Goal: Task Accomplishment & Management: Manage account settings

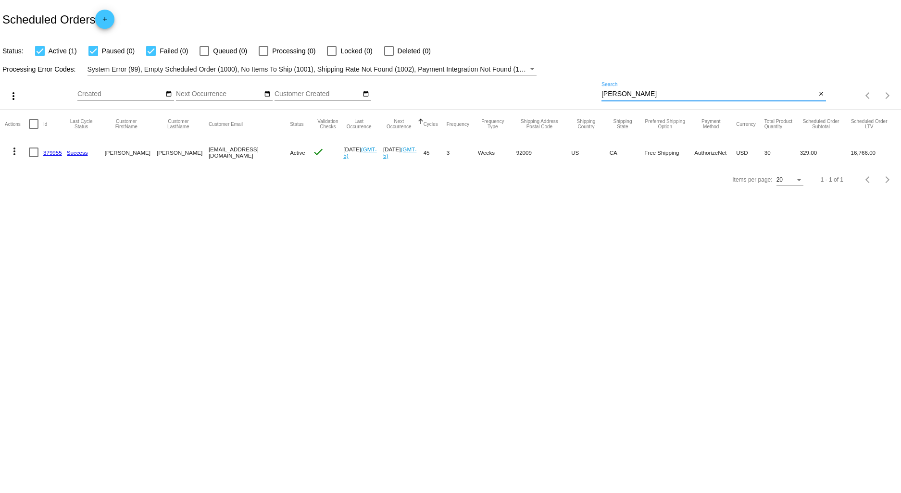
drag, startPoint x: 635, startPoint y: 97, endPoint x: 545, endPoint y: 106, distance: 90.9
click at [547, 102] on div "more_vert Aug Jan Feb Mar [DATE]" at bounding box center [450, 92] width 901 height 34
type input "[PERSON_NAME]"
click at [52, 153] on link "332394" at bounding box center [52, 153] width 19 height 6
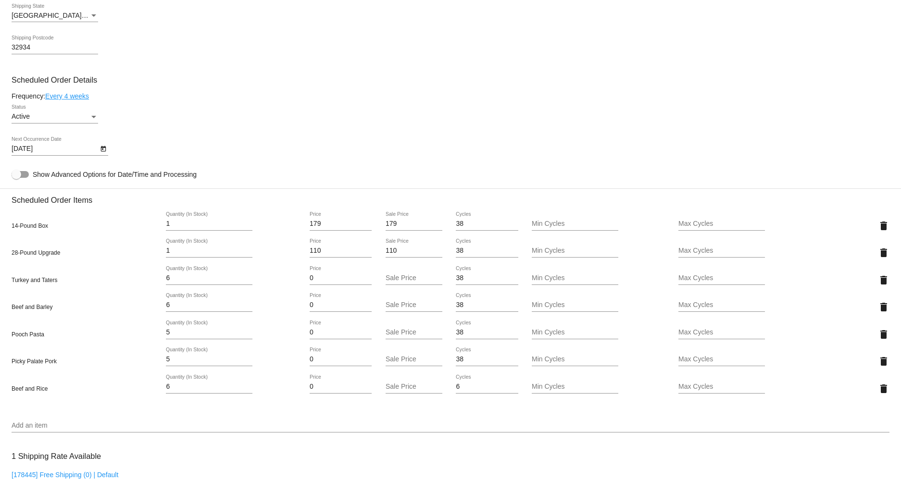
scroll to position [481, 0]
click at [100, 155] on icon "Open calendar" at bounding box center [103, 150] width 7 height 12
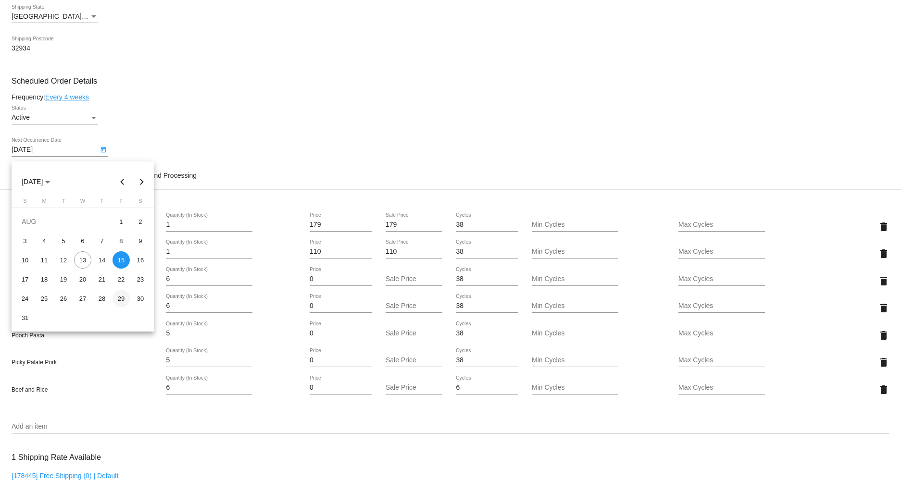
click at [122, 296] on div "29" at bounding box center [121, 298] width 17 height 17
type input "[DATE]"
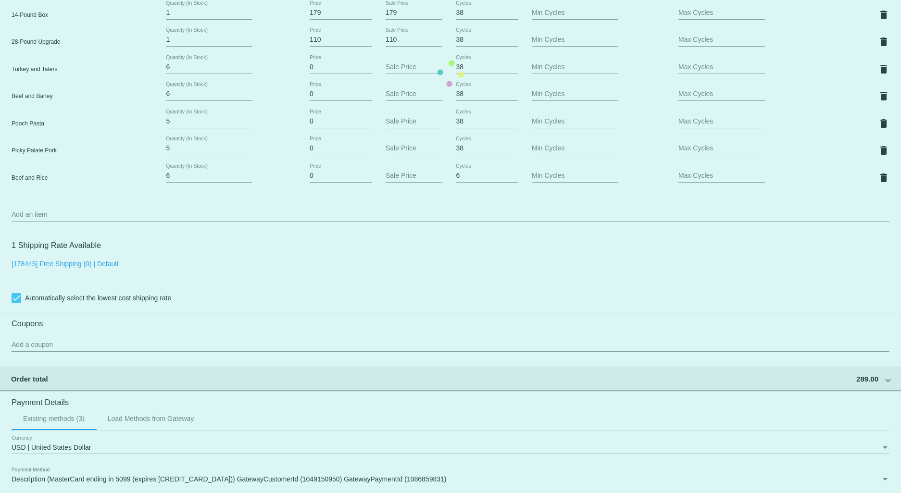
scroll to position [694, 0]
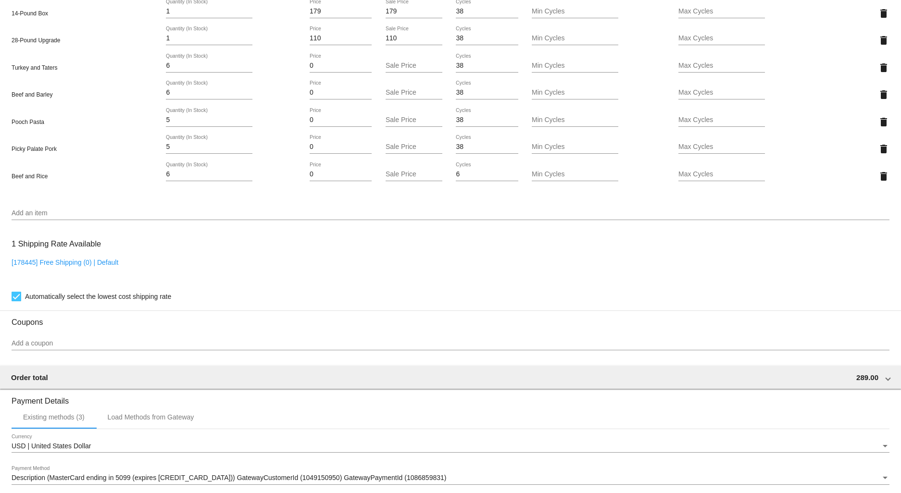
click at [27, 217] on input "Add an item" at bounding box center [451, 214] width 878 height 8
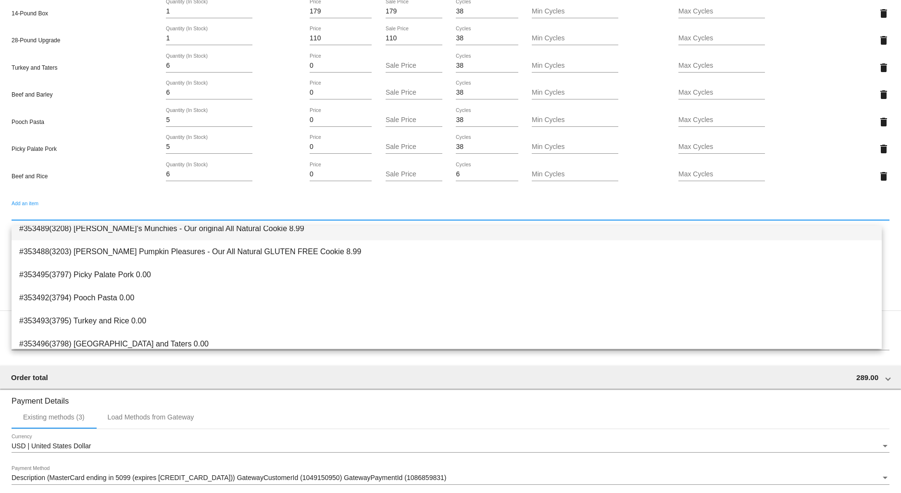
scroll to position [131, 0]
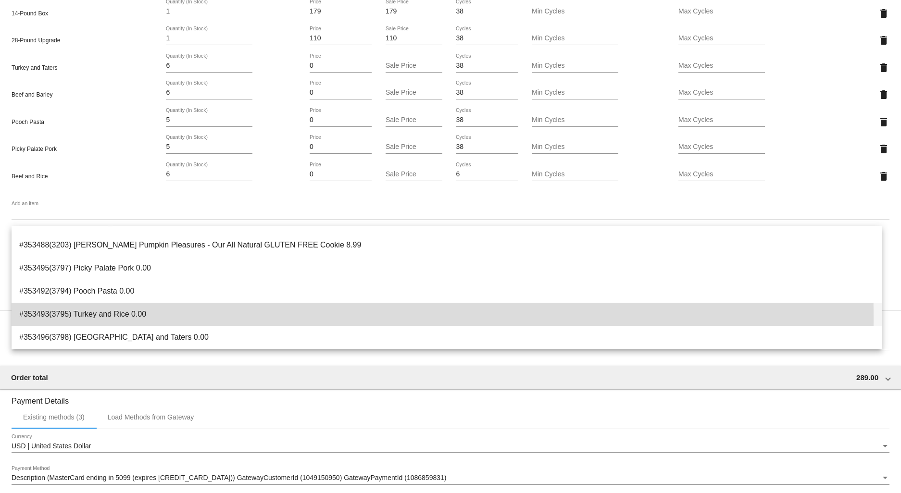
click at [82, 318] on span "#353493(3795) Turkey and Rice 0.00" at bounding box center [446, 314] width 855 height 23
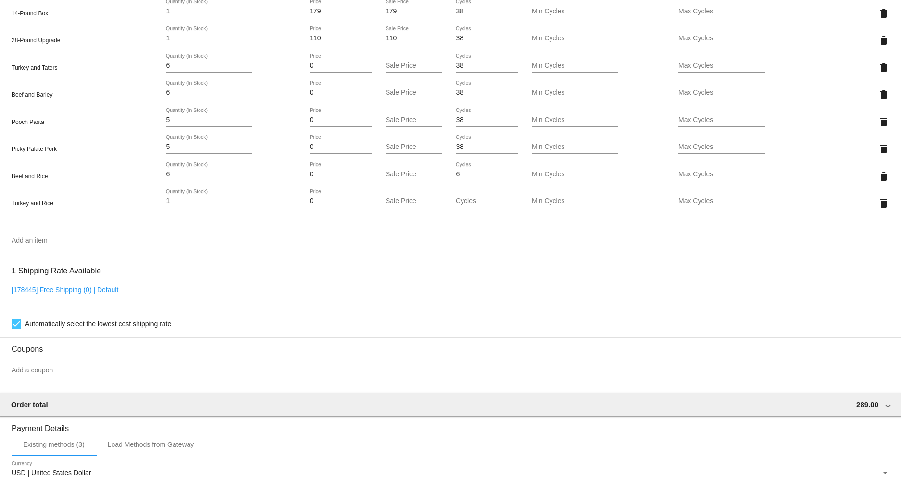
click at [30, 238] on div "Add an item" at bounding box center [451, 238] width 878 height 19
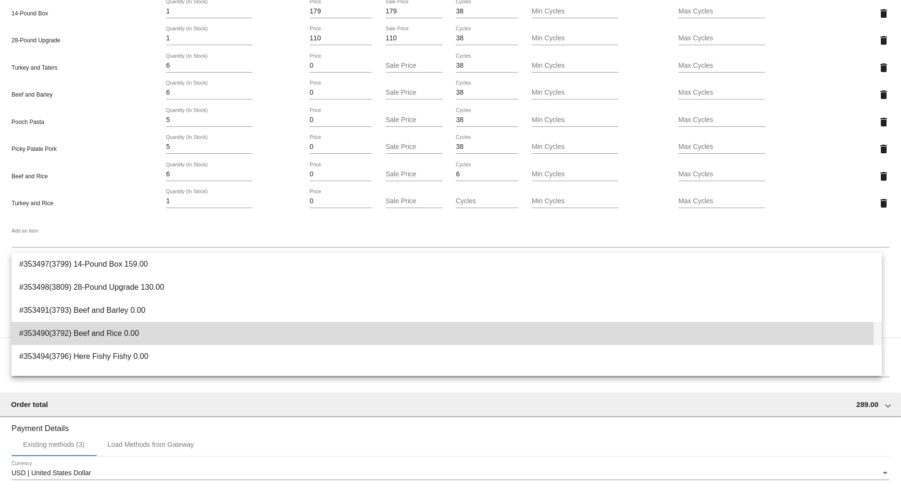
click at [55, 331] on span "#353490(3792) Beef and Rice 0.00" at bounding box center [446, 333] width 855 height 23
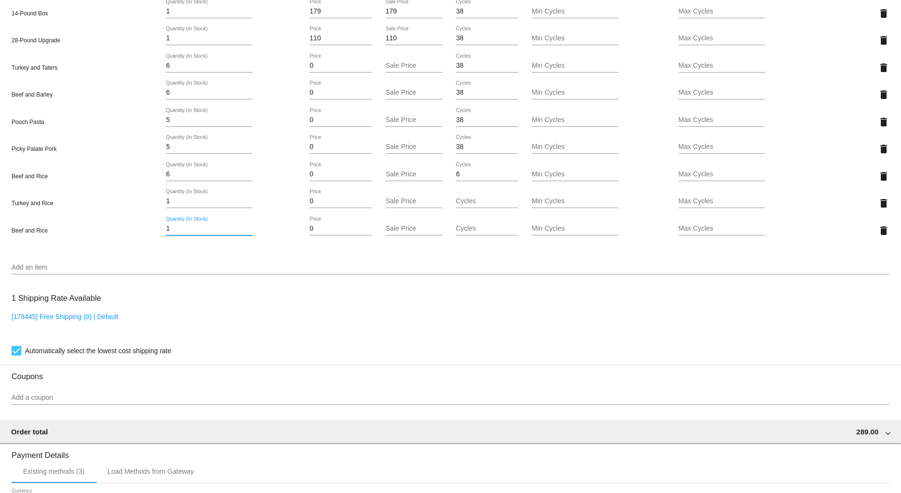
drag, startPoint x: 176, startPoint y: 235, endPoint x: 126, endPoint y: 239, distance: 50.2
click at [127, 239] on div "Beef and Rice 1 Quantity (In Stock) 0 Price Sale Price Cycles Min Cycles Max Cy…" at bounding box center [451, 230] width 878 height 27
type input "4"
drag, startPoint x: 172, startPoint y: 207, endPoint x: 151, endPoint y: 210, distance: 20.5
click at [151, 210] on mat-card "Customer 1217151: [PERSON_NAME] [PERSON_NAME][EMAIL_ADDRESS][DOMAIN_NAME] Custo…" at bounding box center [450, 98] width 901 height 1179
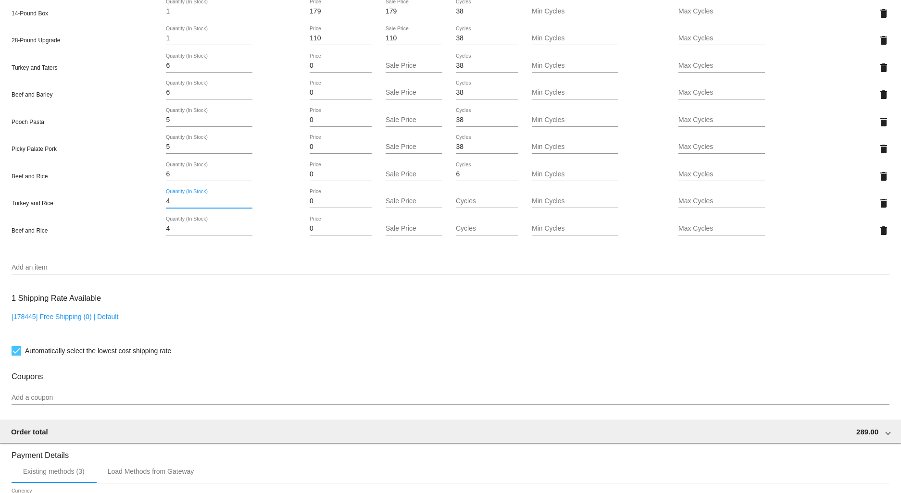
type input "4"
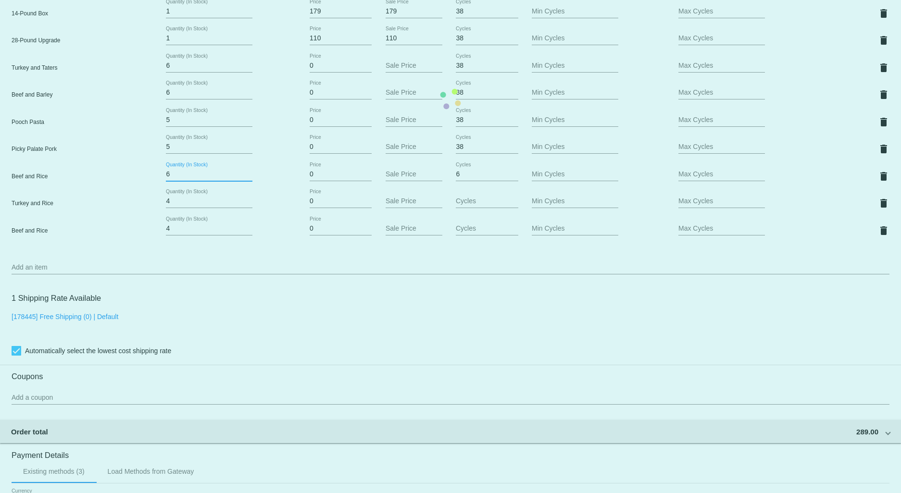
drag, startPoint x: 167, startPoint y: 179, endPoint x: 136, endPoint y: 185, distance: 31.8
click at [136, 185] on mat-card "Customer 1217151: [PERSON_NAME] [PERSON_NAME][EMAIL_ADDRESS][DOMAIN_NAME] Custo…" at bounding box center [450, 98] width 901 height 1179
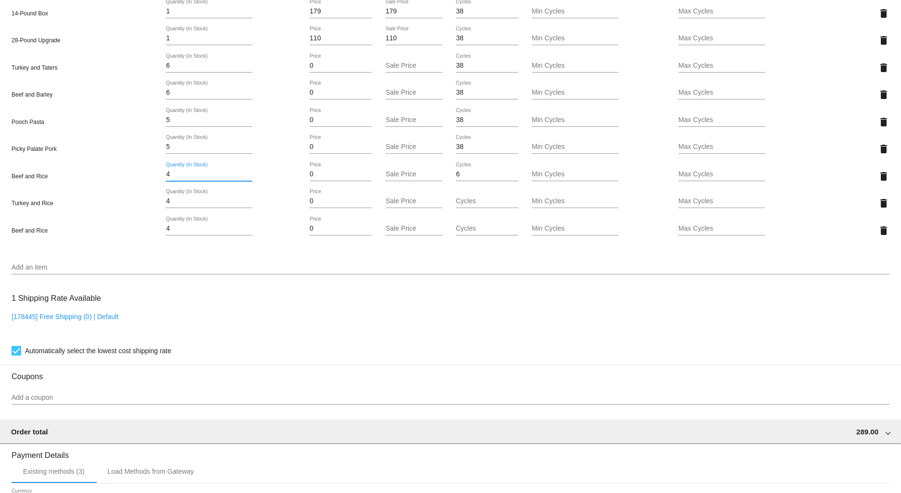
type input "4"
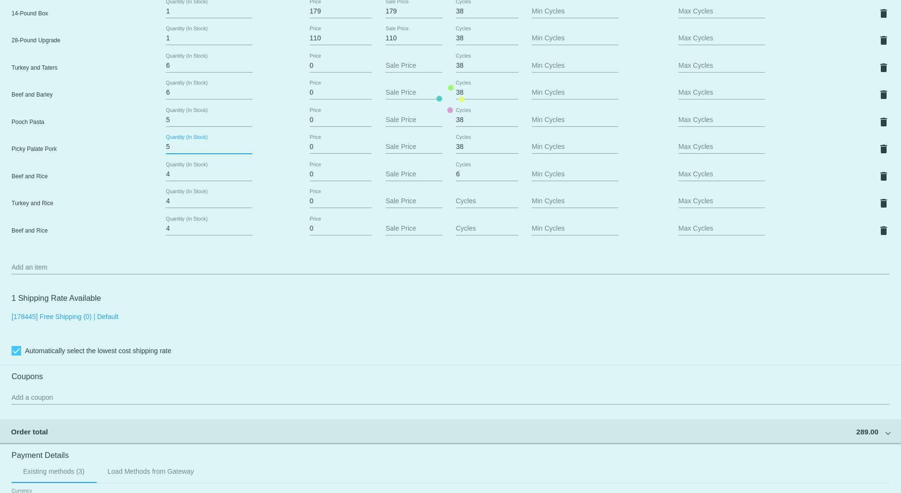
drag, startPoint x: 172, startPoint y: 151, endPoint x: 149, endPoint y: 152, distance: 22.7
click at [149, 152] on mat-card "Customer 1217151: [PERSON_NAME] [PERSON_NAME][EMAIL_ADDRESS][DOMAIN_NAME] Custo…" at bounding box center [450, 98] width 901 height 1179
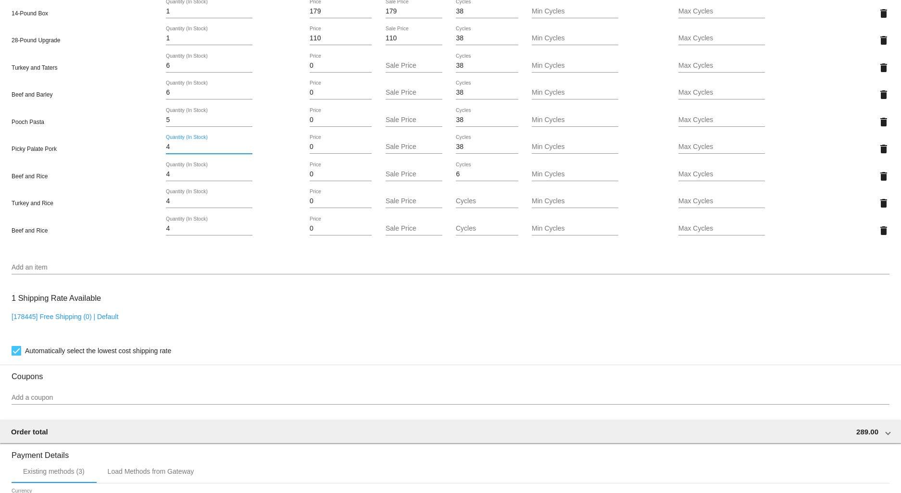
type input "4"
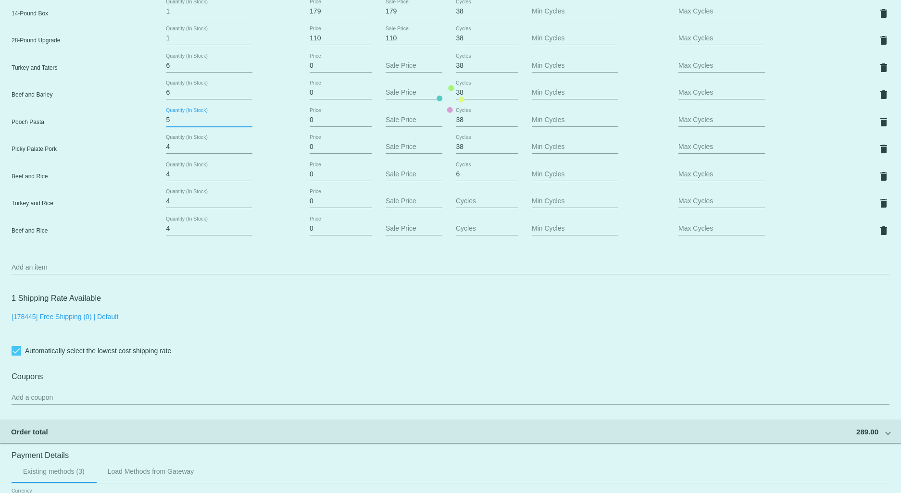
drag, startPoint x: 176, startPoint y: 125, endPoint x: 131, endPoint y: 131, distance: 45.2
click at [132, 131] on mat-card "Customer 1217151: [PERSON_NAME] [PERSON_NAME][EMAIL_ADDRESS][DOMAIN_NAME] Custo…" at bounding box center [450, 98] width 901 height 1179
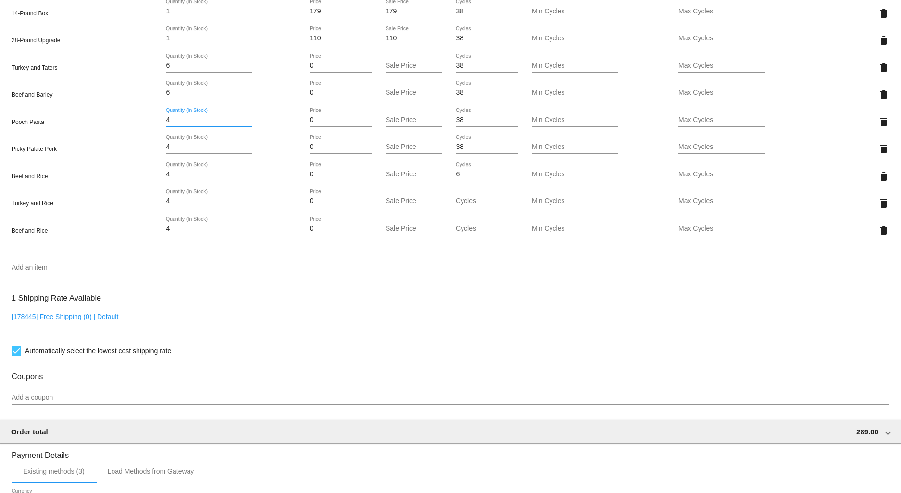
type input "4"
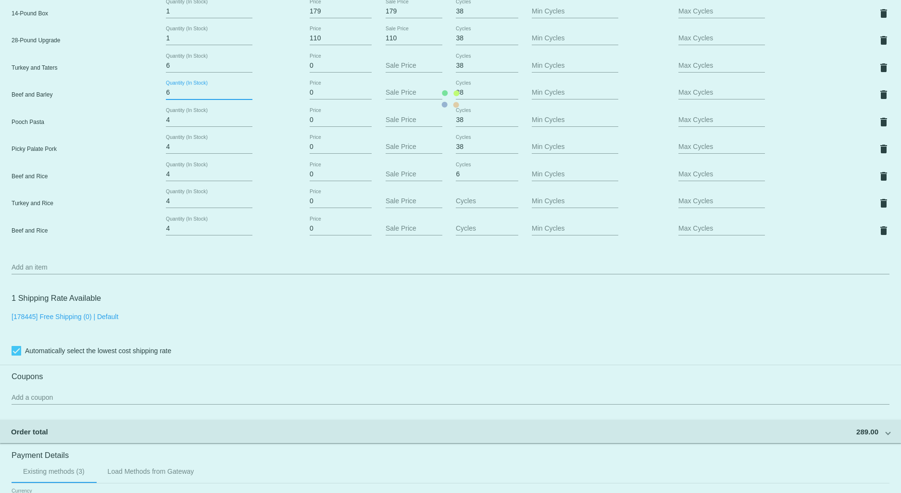
drag, startPoint x: 174, startPoint y: 99, endPoint x: 135, endPoint y: 100, distance: 39.0
click at [135, 100] on mat-card "Customer 1217151: [PERSON_NAME] [PERSON_NAME][EMAIL_ADDRESS][DOMAIN_NAME] Custo…" at bounding box center [450, 98] width 901 height 1179
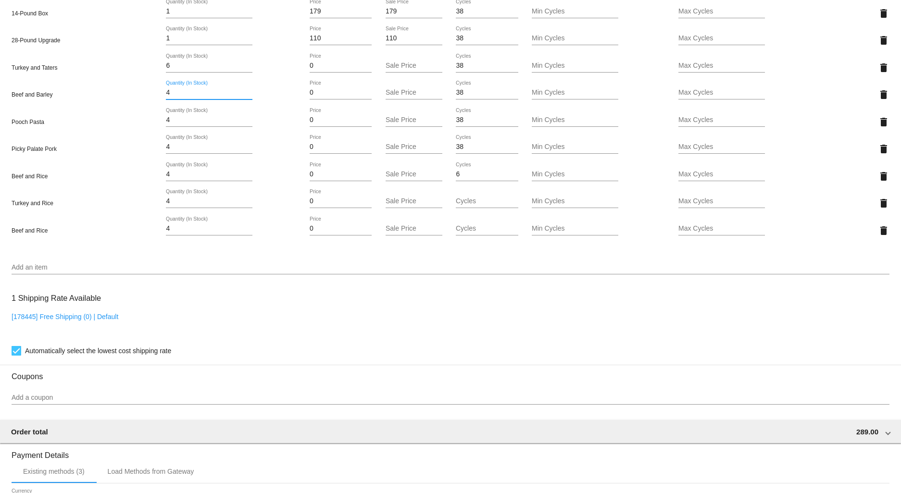
type input "4"
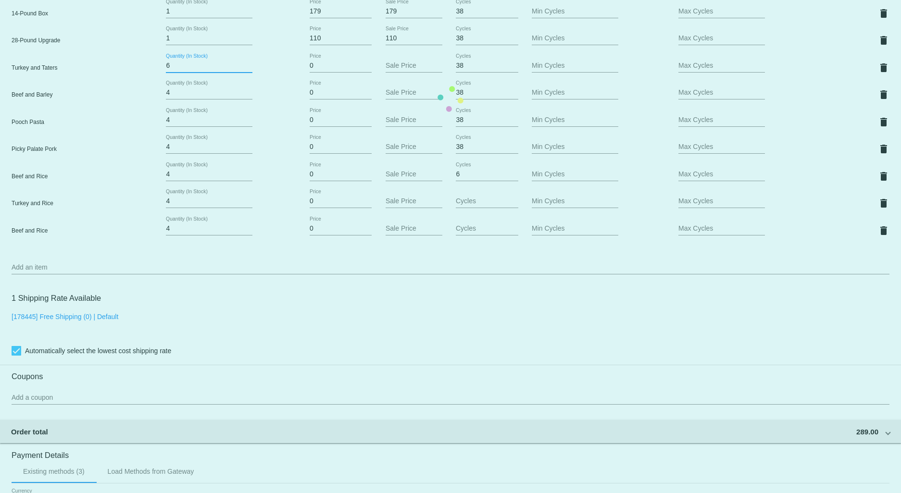
drag, startPoint x: 176, startPoint y: 72, endPoint x: 132, endPoint y: 76, distance: 44.5
click at [132, 76] on mat-card "Customer 1217151: [PERSON_NAME] [PERSON_NAME][EMAIL_ADDRESS][DOMAIN_NAME] Custo…" at bounding box center [450, 98] width 901 height 1179
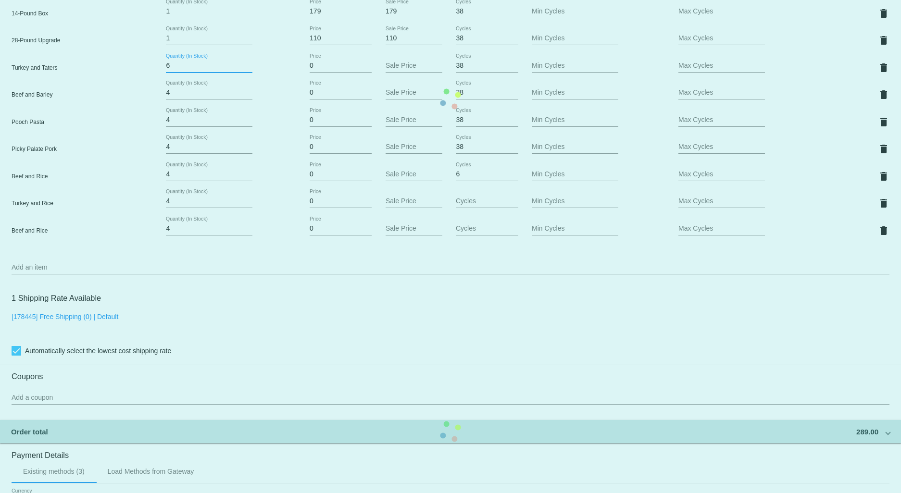
type input "4"
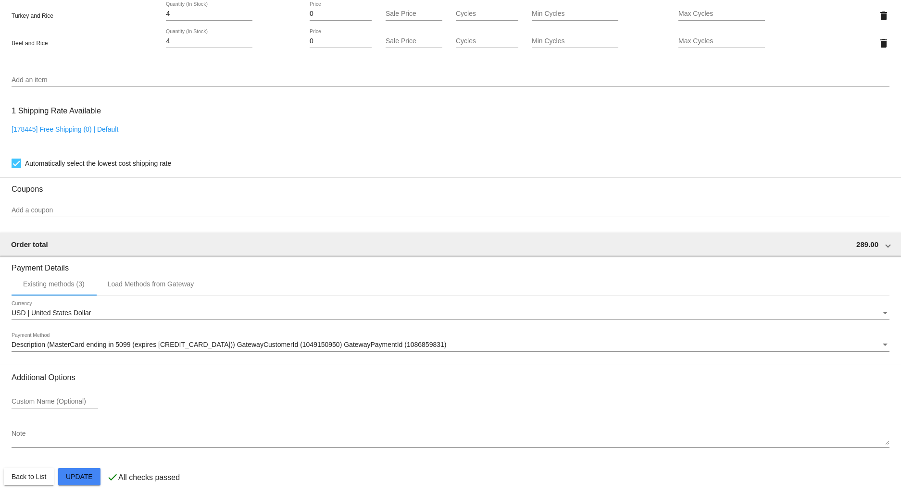
scroll to position [896, 0]
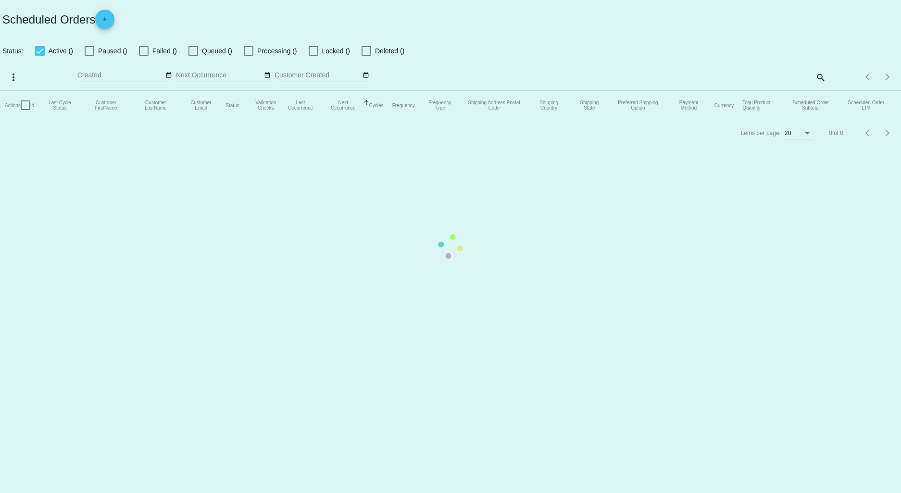
checkbox input "true"
